Goal: Task Accomplishment & Management: Manage account settings

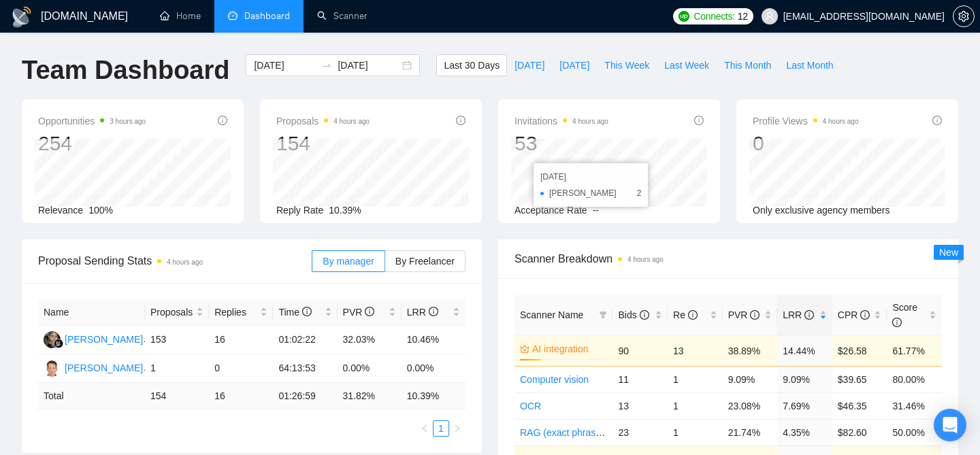
scroll to position [98, 0]
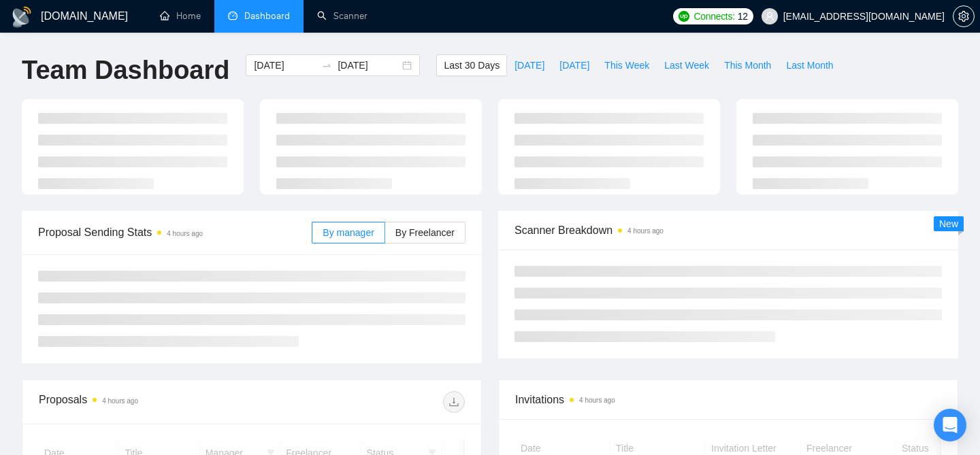
scroll to position [98, 0]
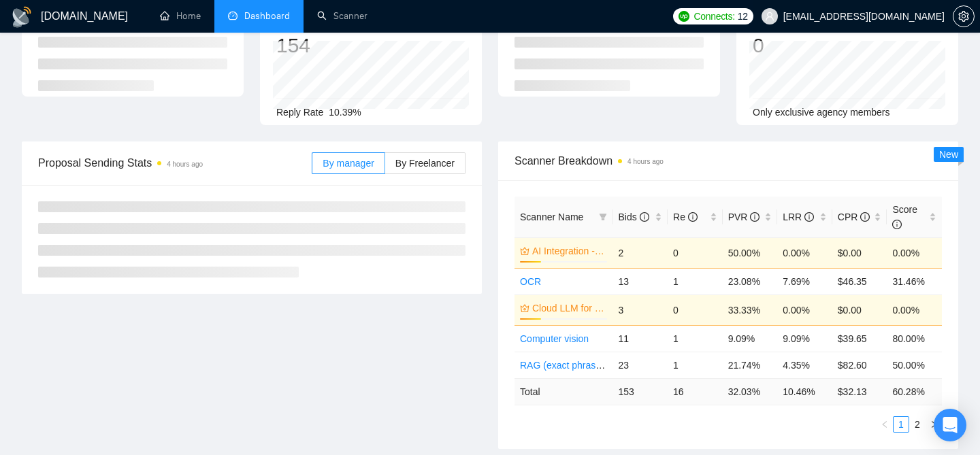
click at [854, 16] on span "[EMAIL_ADDRESS][DOMAIN_NAME]" at bounding box center [863, 16] width 161 height 0
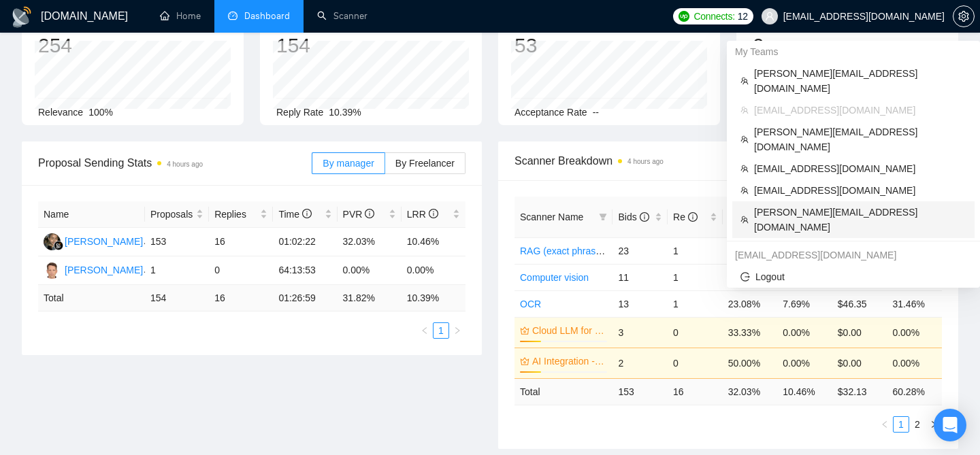
click at [777, 201] on li "kevin@innovationmedialabs.com" at bounding box center [853, 219] width 242 height 37
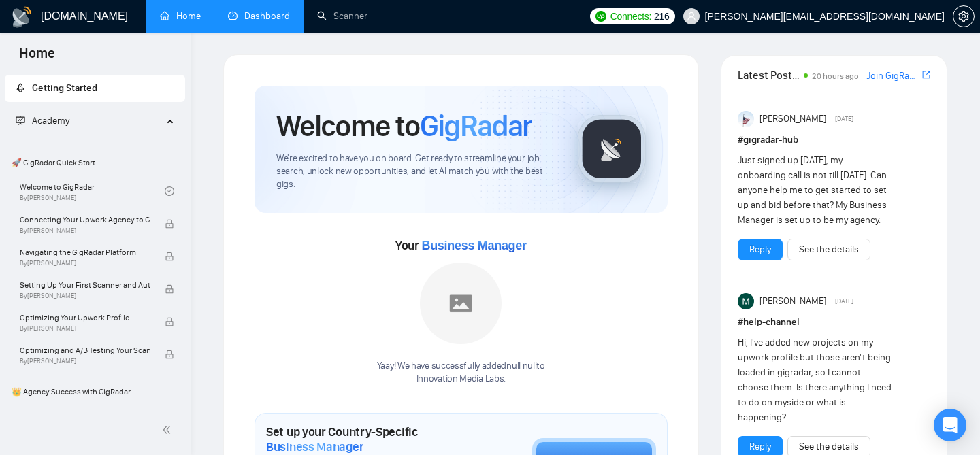
click at [259, 10] on link "Dashboard" at bounding box center [259, 16] width 62 height 12
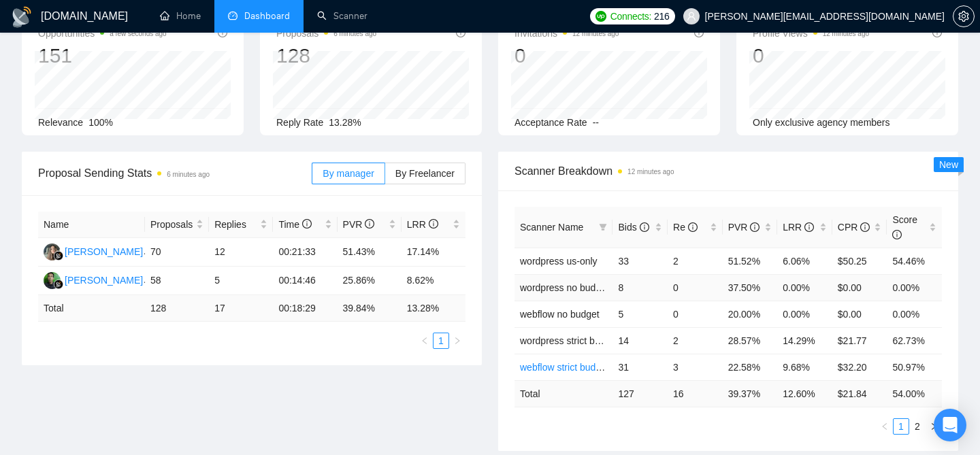
scroll to position [122, 0]
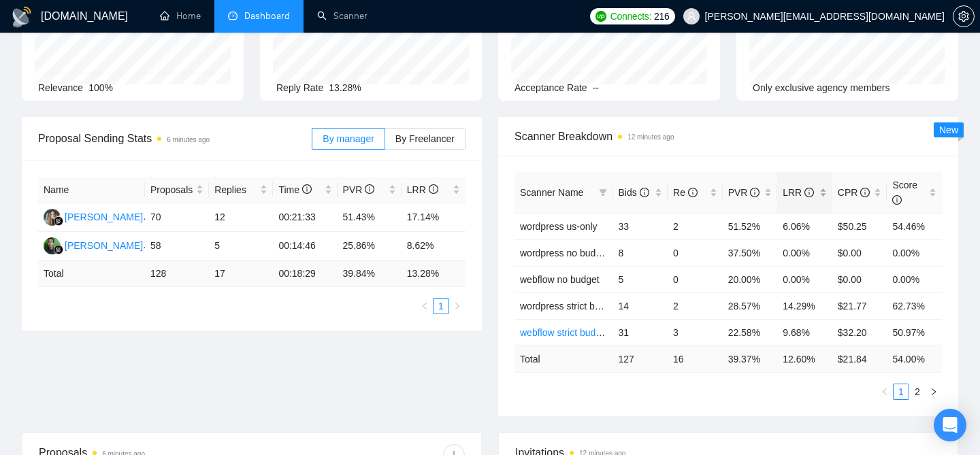
click at [826, 195] on div "LRR" at bounding box center [804, 192] width 44 height 15
click at [766, 163] on div "Scanner Name Bids Re PVR LRR CPR Score webflow us-only 36 9 50.00% 25.00% $12.0…" at bounding box center [728, 286] width 460 height 261
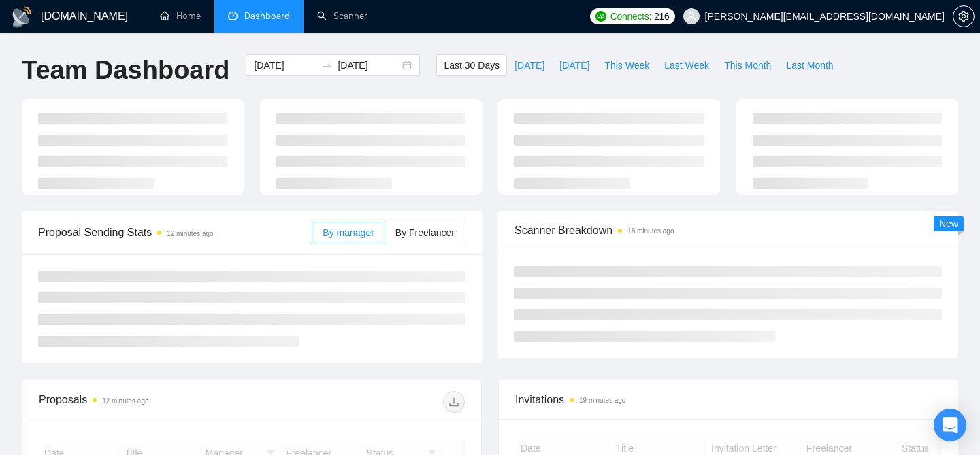
scroll to position [122, 0]
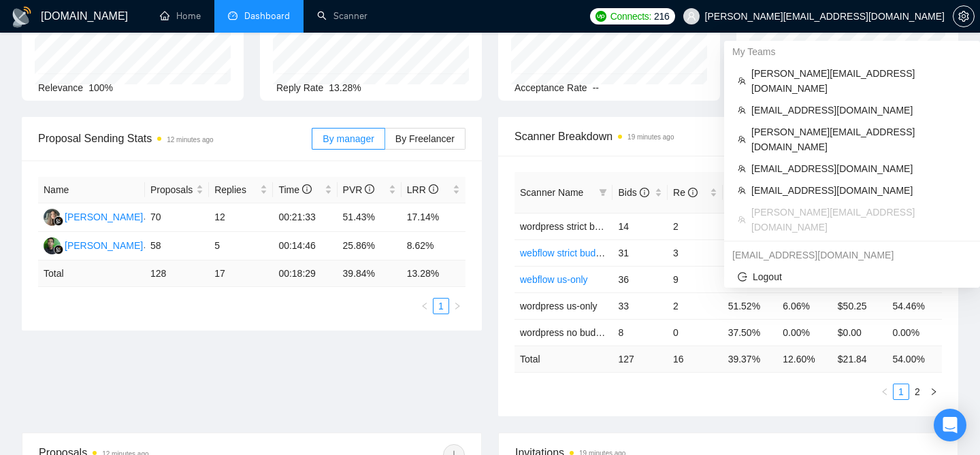
click at [834, 16] on span "kevin@innovationmedialabs.com" at bounding box center [824, 16] width 239 height 0
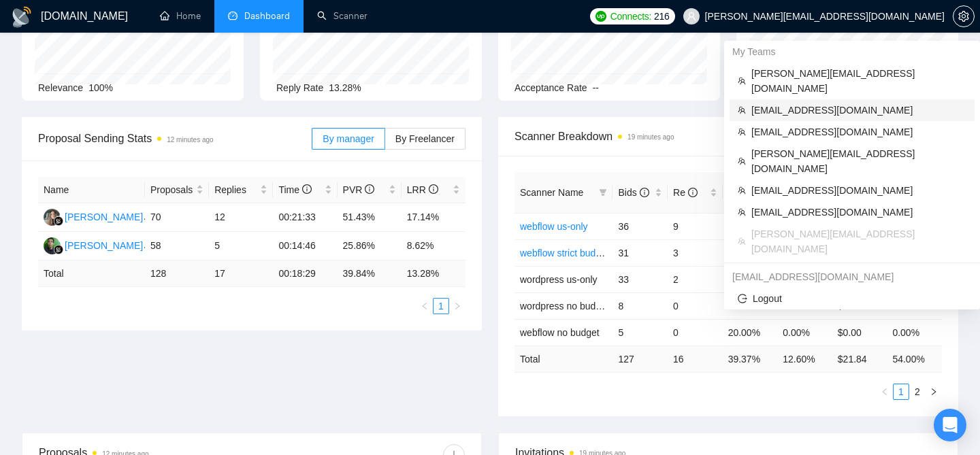
click at [778, 103] on span "amir@sodelia.ca" at bounding box center [858, 110] width 215 height 15
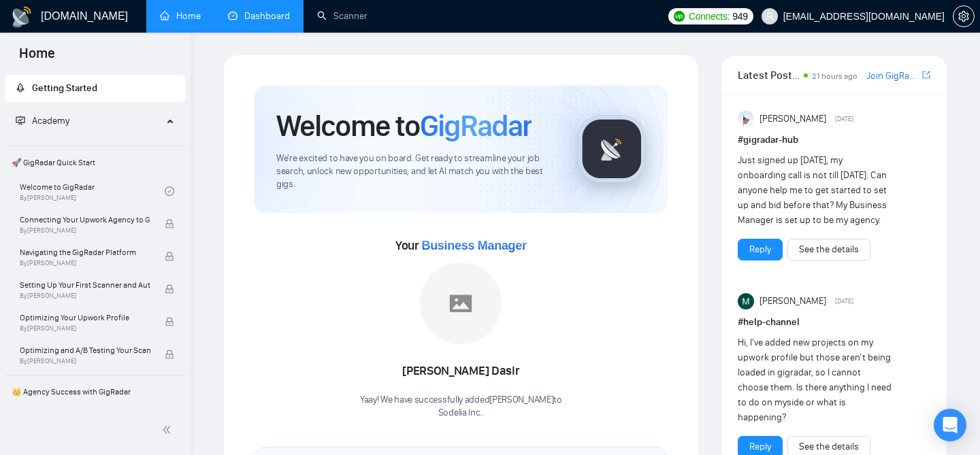
click at [233, 22] on link "Dashboard" at bounding box center [259, 16] width 62 height 12
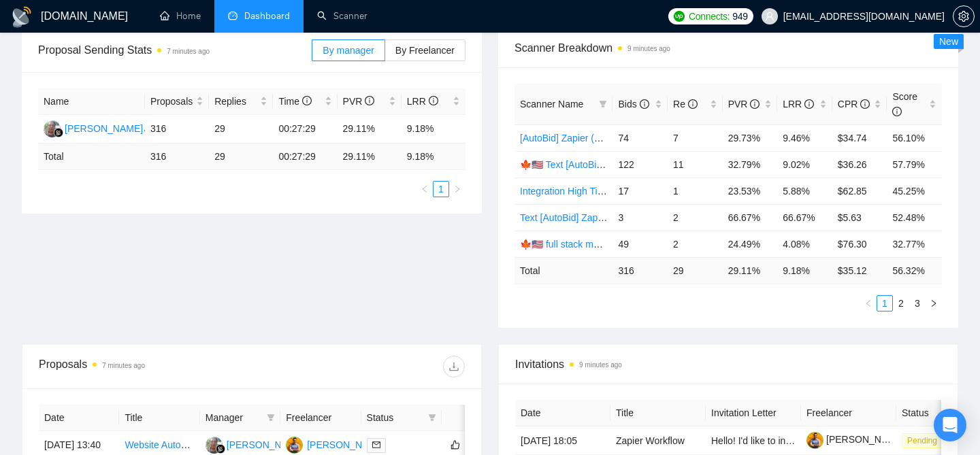
scroll to position [206, 0]
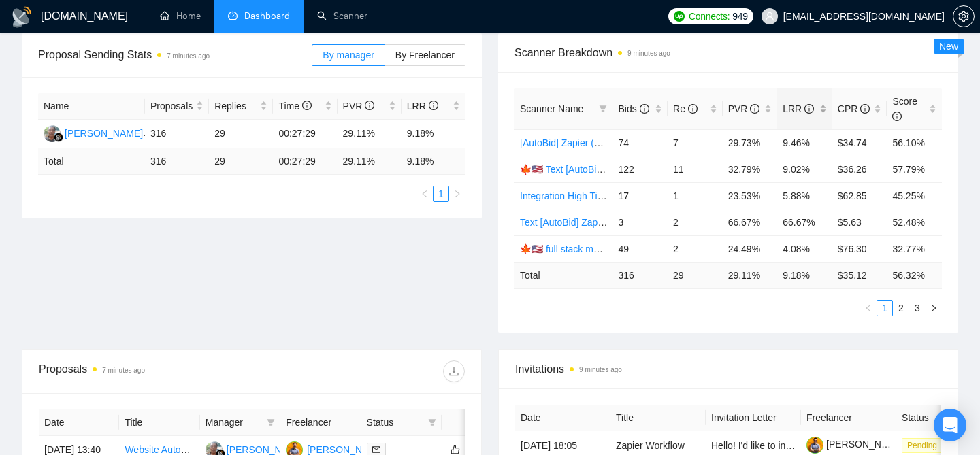
click at [816, 112] on div "LRR" at bounding box center [804, 108] width 44 height 15
click at [826, 103] on div "LRR" at bounding box center [804, 108] width 44 height 15
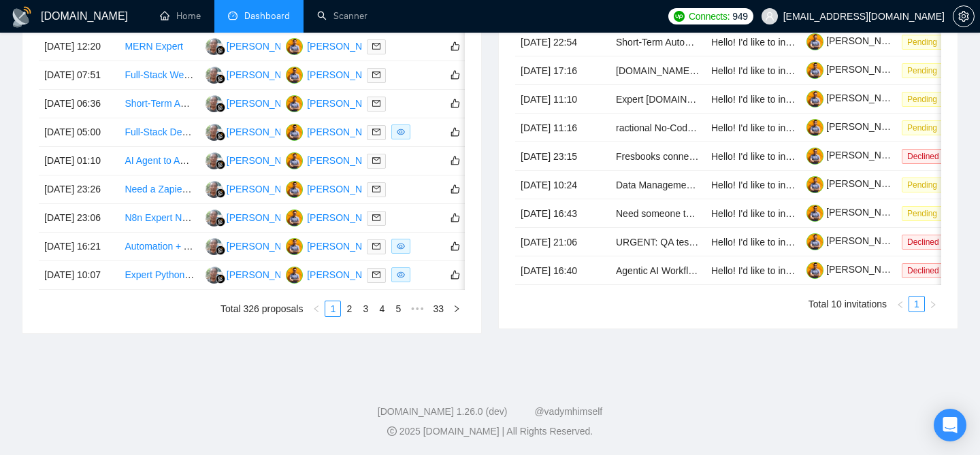
scroll to position [759, 0]
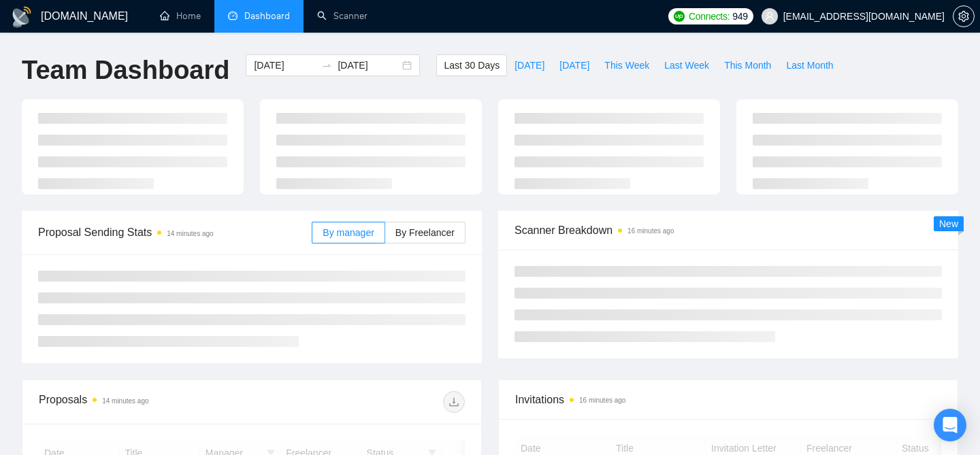
click at [897, 16] on span "amir@sodelia.ca" at bounding box center [863, 16] width 161 height 0
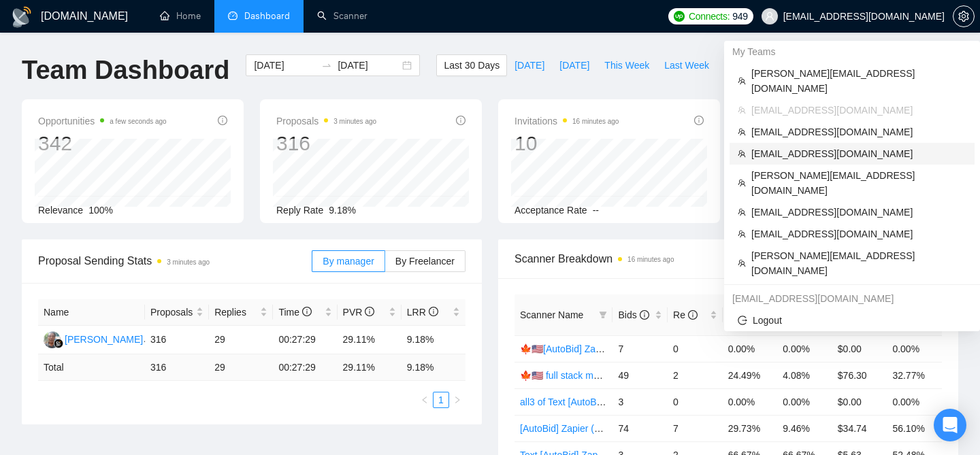
click at [780, 146] on span "fahad@getrons.com" at bounding box center [858, 153] width 215 height 15
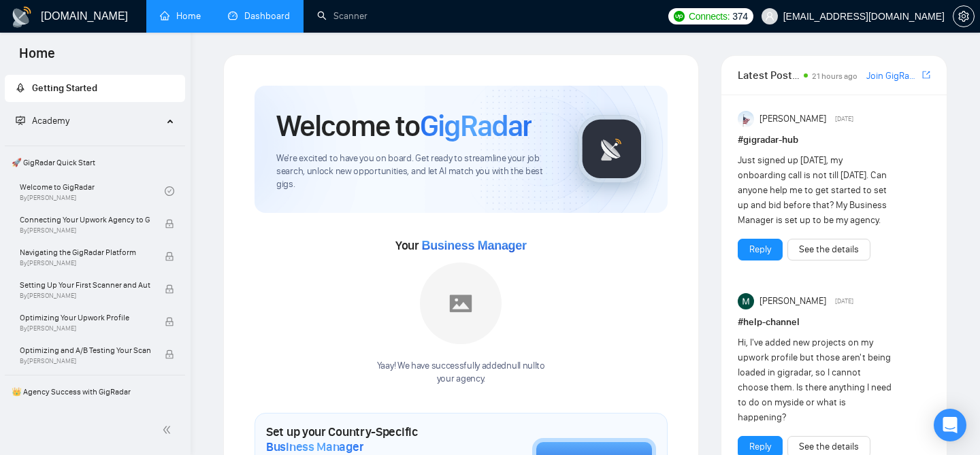
click at [235, 10] on link "Dashboard" at bounding box center [259, 16] width 62 height 12
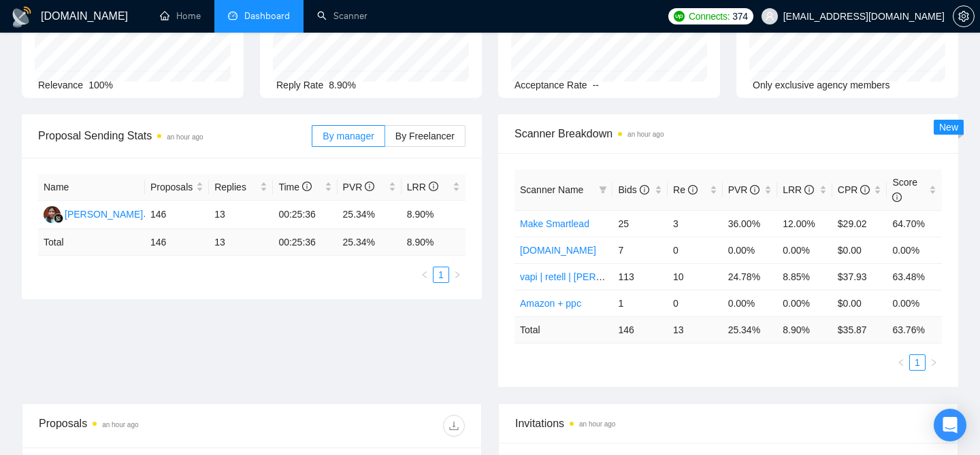
scroll to position [130, 0]
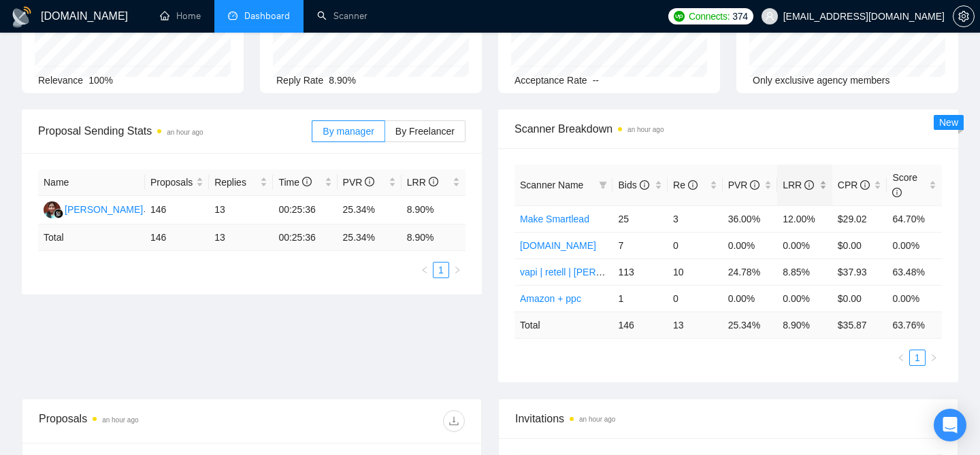
click at [826, 186] on div "LRR" at bounding box center [804, 185] width 44 height 15
click at [728, 119] on div "Scanner Breakdown an hour ago" at bounding box center [727, 129] width 427 height 39
